Goal: Task Accomplishment & Management: Complete application form

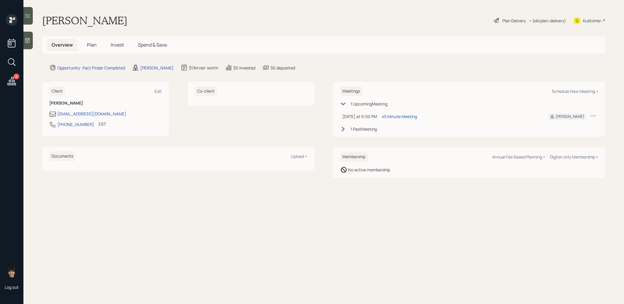
click at [31, 42] on div at bounding box center [27, 41] width 9 height 18
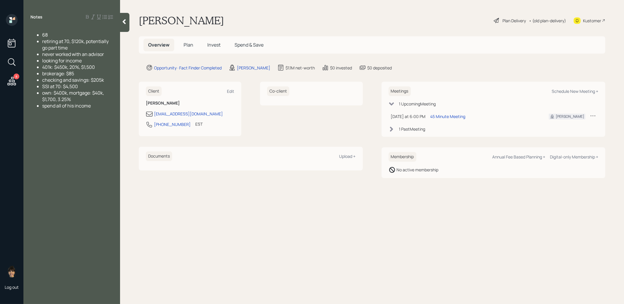
click at [188, 44] on span "Plan" at bounding box center [189, 45] width 10 height 6
